Goal: Transaction & Acquisition: Purchase product/service

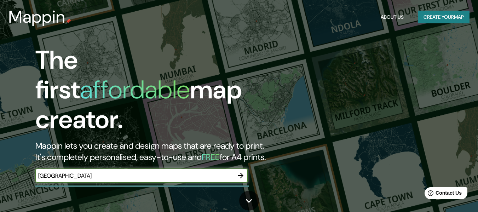
type input "[GEOGRAPHIC_DATA]"
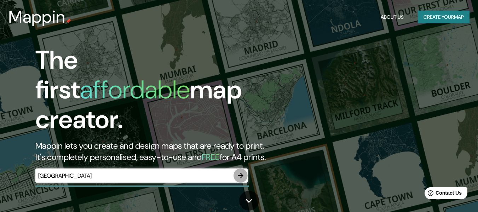
click at [242, 173] on icon "button" at bounding box center [241, 176] width 6 height 6
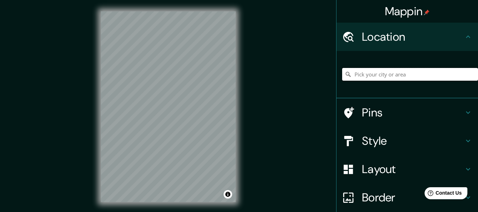
click at [366, 70] on input "Pick your city or area" at bounding box center [410, 74] width 136 height 13
paste input "[GEOGRAPHIC_DATA]"
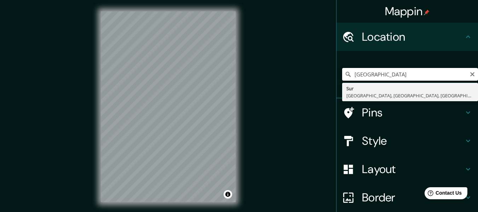
type input "[GEOGRAPHIC_DATA], [GEOGRAPHIC_DATA], [GEOGRAPHIC_DATA], [GEOGRAPHIC_DATA]"
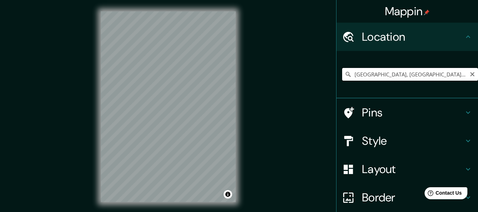
click at [419, 75] on input "[GEOGRAPHIC_DATA], [GEOGRAPHIC_DATA], [GEOGRAPHIC_DATA], [GEOGRAPHIC_DATA]" at bounding box center [410, 74] width 136 height 13
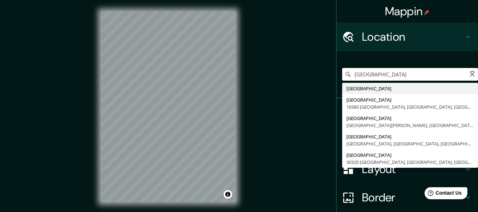
paste input "[GEOGRAPHIC_DATA]"
click at [381, 73] on input "[GEOGRAPHIC_DATA]" at bounding box center [410, 74] width 136 height 13
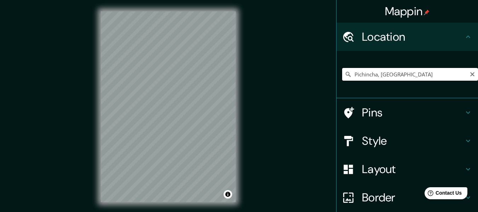
click at [398, 73] on input "Pichincha, [GEOGRAPHIC_DATA]" at bounding box center [410, 74] width 136 height 13
click at [349, 75] on input "Pichincha, [GEOGRAPHIC_DATA]" at bounding box center [410, 74] width 136 height 13
paste input "[GEOGRAPHIC_DATA]"
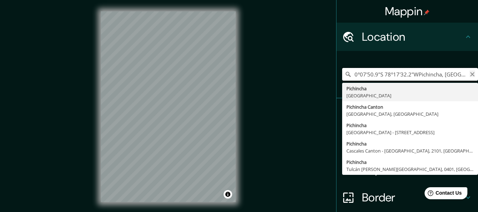
type input "0°07'50.9"S 78°17'32.2"WPichincha, [GEOGRAPHIC_DATA]"
click at [470, 74] on icon "Clear" at bounding box center [473, 74] width 6 height 6
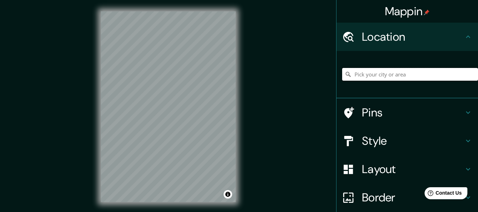
paste input "[GEOGRAPHIC_DATA]"
click at [451, 74] on input "[STREET_ADDRESS]" at bounding box center [410, 74] width 136 height 13
type input "[STREET_ADDRESS]"
click at [470, 74] on icon "Clear" at bounding box center [472, 74] width 4 height 4
paste input "[GEOGRAPHIC_DATA]"
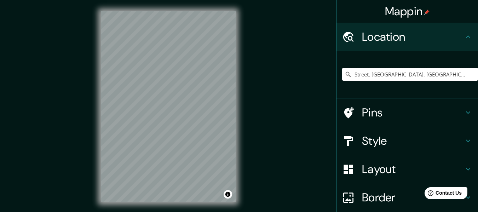
type input "Street, [GEOGRAPHIC_DATA], [GEOGRAPHIC_DATA], [GEOGRAPHIC_DATA]"
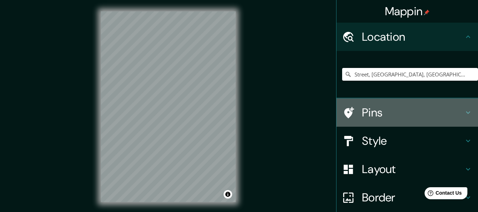
click at [377, 115] on h4 "Pins" at bounding box center [413, 112] width 102 height 14
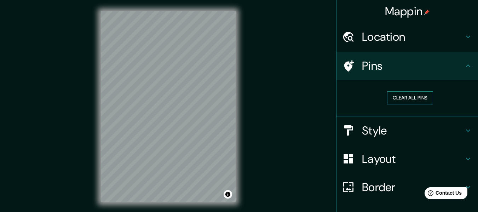
click at [405, 98] on button "Clear all pins" at bounding box center [410, 97] width 46 height 13
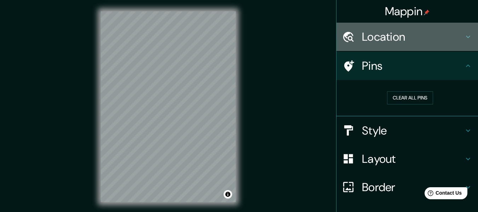
click at [419, 37] on h4 "Location" at bounding box center [413, 37] width 102 height 14
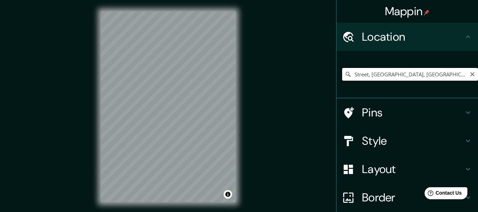
click at [382, 78] on input "Street, [GEOGRAPHIC_DATA], [GEOGRAPHIC_DATA], [GEOGRAPHIC_DATA]" at bounding box center [410, 74] width 136 height 13
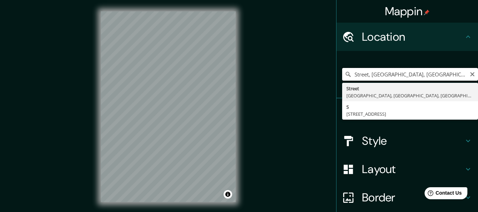
click at [467, 78] on input "Street, [GEOGRAPHIC_DATA], [GEOGRAPHIC_DATA], [GEOGRAPHIC_DATA]" at bounding box center [410, 74] width 136 height 13
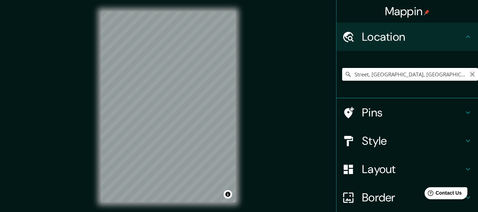
click at [470, 74] on icon "Clear" at bounding box center [473, 74] width 6 height 6
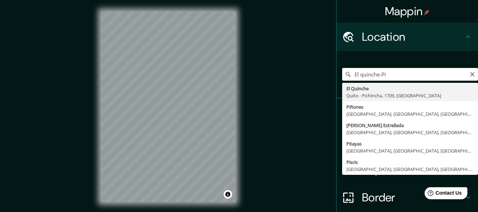
type input "El Quinche, [GEOGRAPHIC_DATA] - [GEOGRAPHIC_DATA], 1709, [GEOGRAPHIC_DATA]"
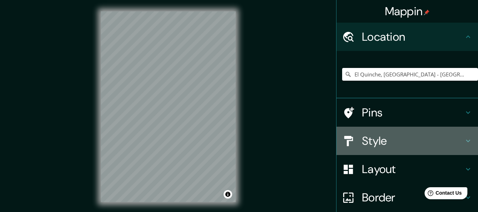
click at [386, 145] on h4 "Style" at bounding box center [413, 141] width 102 height 14
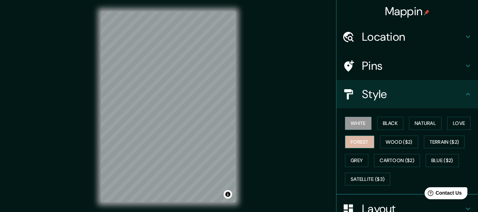
click at [355, 141] on button "Forest" at bounding box center [359, 142] width 29 height 13
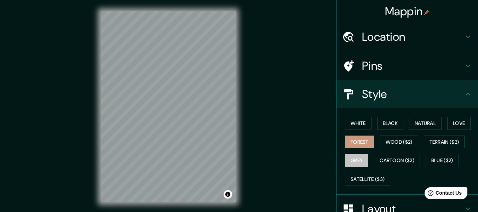
click at [354, 159] on button "Grey" at bounding box center [356, 160] width 23 height 13
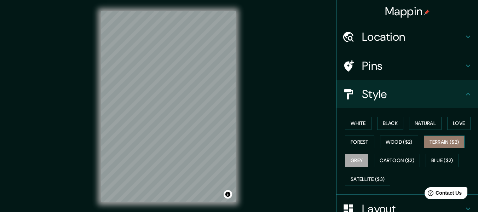
click at [432, 139] on button "Terrain ($2)" at bounding box center [444, 142] width 41 height 13
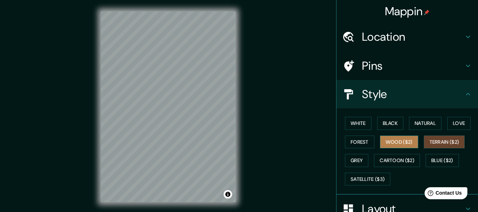
click at [400, 141] on button "Wood ($2)" at bounding box center [399, 142] width 38 height 13
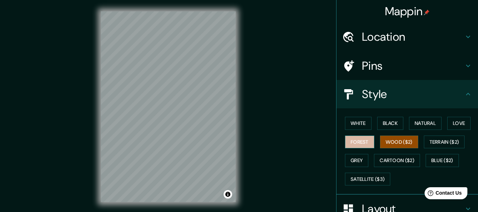
click at [363, 147] on button "Forest" at bounding box center [359, 142] width 29 height 13
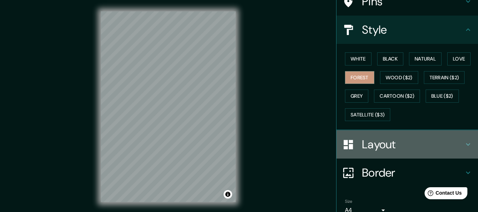
click at [415, 144] on h4 "Layout" at bounding box center [413, 144] width 102 height 14
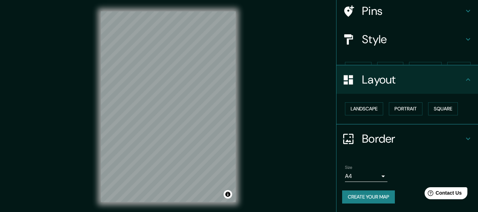
scroll to position [42, 0]
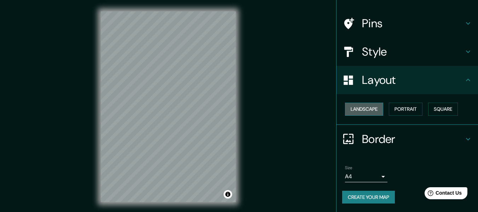
click at [368, 110] on button "Landscape" at bounding box center [364, 109] width 38 height 13
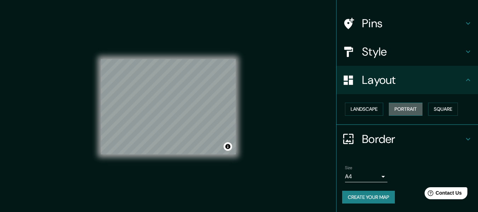
click at [398, 107] on button "Portrait" at bounding box center [406, 109] width 34 height 13
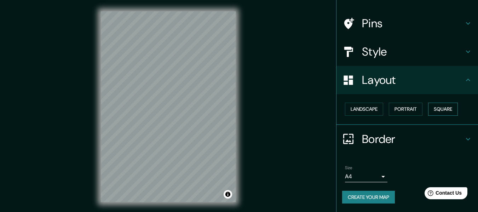
click at [428, 109] on button "Square" at bounding box center [443, 109] width 30 height 13
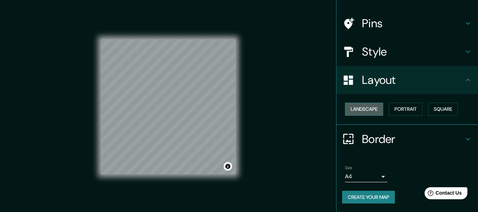
click at [361, 110] on button "Landscape" at bounding box center [364, 109] width 38 height 13
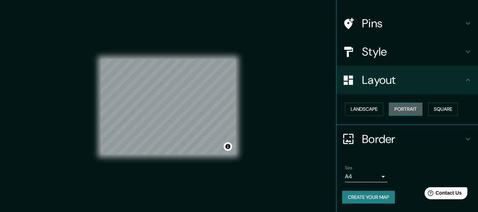
click at [396, 111] on button "Portrait" at bounding box center [406, 109] width 34 height 13
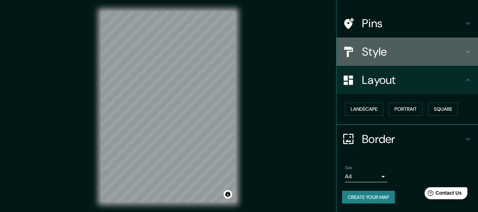
click at [380, 59] on div "Style" at bounding box center [408, 52] width 142 height 28
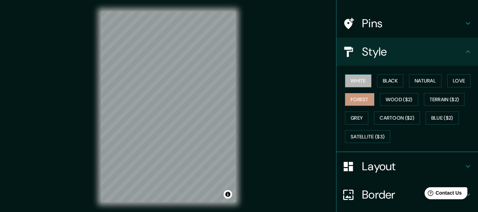
click at [350, 80] on button "White" at bounding box center [358, 80] width 27 height 13
click at [384, 80] on button "Black" at bounding box center [390, 80] width 27 height 13
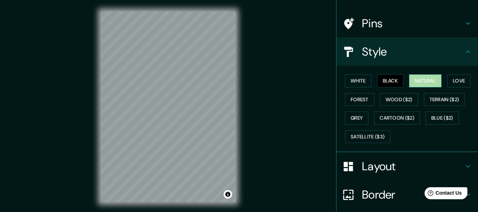
click at [414, 78] on button "Natural" at bounding box center [425, 80] width 33 height 13
click at [456, 79] on button "Love" at bounding box center [458, 80] width 23 height 13
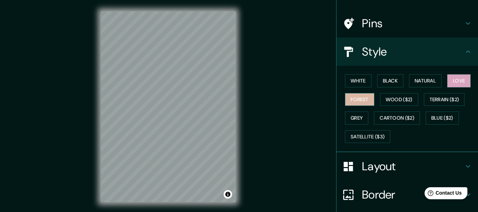
click at [357, 96] on button "Forest" at bounding box center [359, 99] width 29 height 13
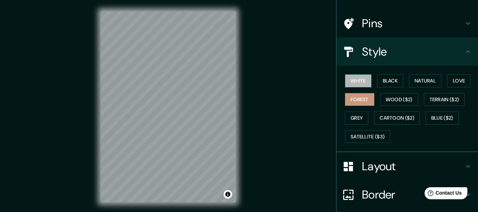
click at [362, 77] on button "White" at bounding box center [358, 80] width 27 height 13
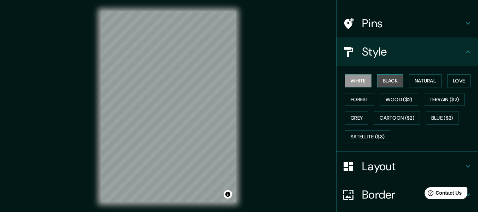
click at [391, 76] on button "Black" at bounding box center [390, 80] width 27 height 13
click at [353, 77] on button "White" at bounding box center [358, 80] width 27 height 13
click at [362, 195] on h4 "Border" at bounding box center [413, 195] width 102 height 14
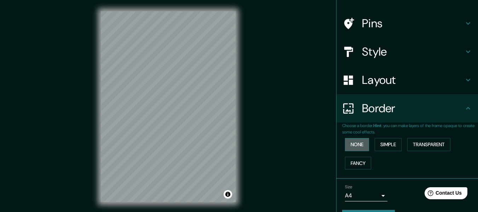
click at [357, 146] on button "None" at bounding box center [357, 144] width 24 height 13
click at [390, 148] on button "Simple" at bounding box center [388, 144] width 27 height 13
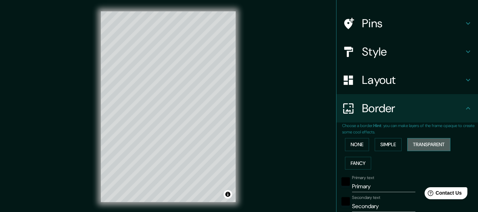
click at [428, 143] on button "Transparent" at bounding box center [428, 144] width 43 height 13
click at [357, 165] on button "Fancy" at bounding box center [358, 163] width 26 height 13
click at [427, 139] on button "Transparent" at bounding box center [428, 144] width 43 height 13
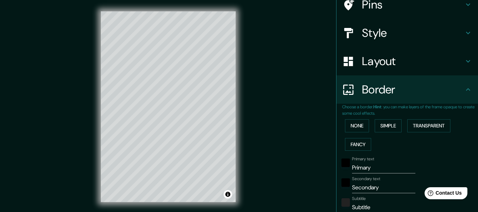
scroll to position [62, 0]
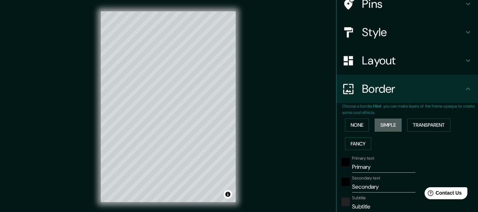
click at [382, 121] on button "Simple" at bounding box center [388, 125] width 27 height 13
click at [342, 124] on div "None Simple Transparent Fancy" at bounding box center [410, 134] width 136 height 37
click at [355, 128] on button "None" at bounding box center [357, 125] width 24 height 13
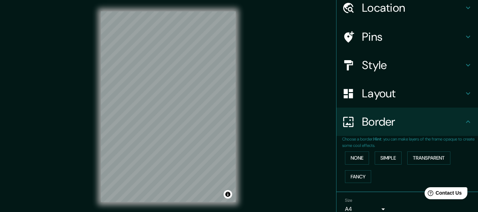
scroll to position [29, 0]
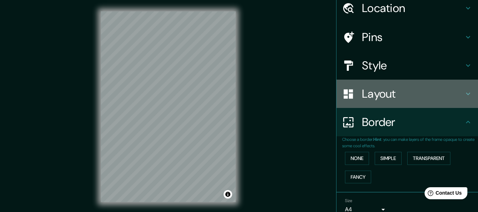
click at [397, 94] on h4 "Layout" at bounding box center [413, 94] width 102 height 14
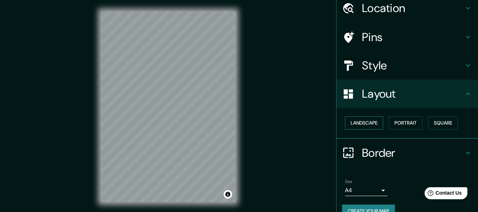
click at [364, 121] on button "Landscape" at bounding box center [364, 122] width 38 height 13
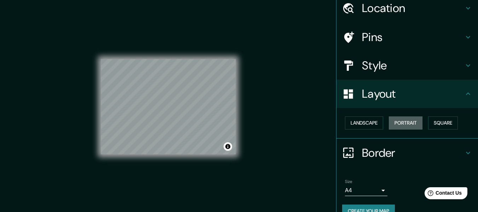
click at [408, 122] on button "Portrait" at bounding box center [406, 122] width 34 height 13
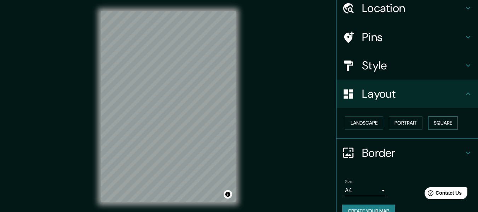
click at [445, 122] on button "Square" at bounding box center [443, 122] width 30 height 13
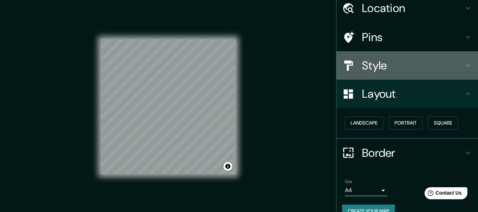
click at [384, 71] on h4 "Style" at bounding box center [413, 65] width 102 height 14
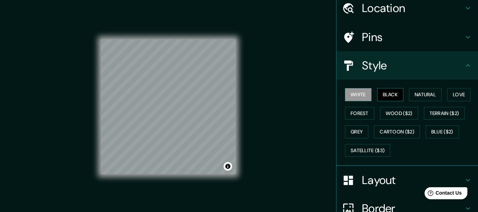
click at [387, 97] on button "Black" at bounding box center [390, 94] width 27 height 13
click at [436, 94] on button "Natural" at bounding box center [425, 94] width 33 height 13
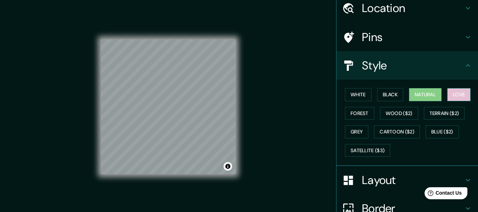
click at [458, 98] on button "Love" at bounding box center [458, 94] width 23 height 13
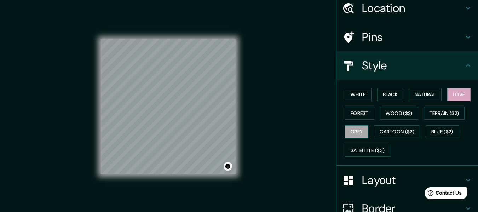
click at [355, 130] on button "Grey" at bounding box center [356, 131] width 23 height 13
click at [290, 143] on div "Mappin Location [GEOGRAPHIC_DATA], [GEOGRAPHIC_DATA] - [GEOGRAPHIC_DATA], 1709,…" at bounding box center [239, 112] width 478 height 225
click at [354, 97] on button "White" at bounding box center [358, 94] width 27 height 13
